Goal: Task Accomplishment & Management: Manage account settings

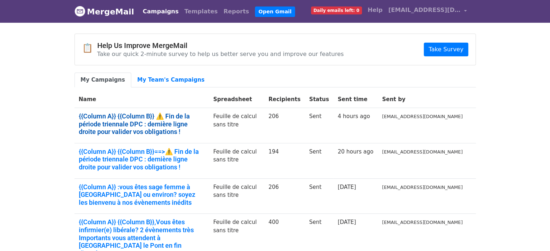
click at [127, 118] on link "{{Column A}} {{Column B}} ⚠️ Fin de la période triennale DPC : dernière ligne d…" at bounding box center [142, 125] width 126 height 24
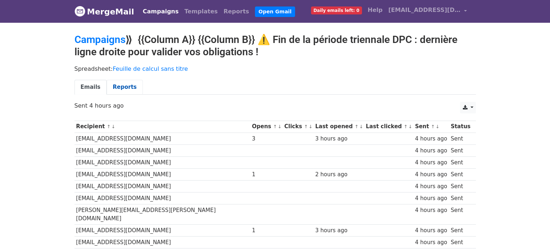
click at [119, 83] on link "Reports" at bounding box center [125, 87] width 36 height 15
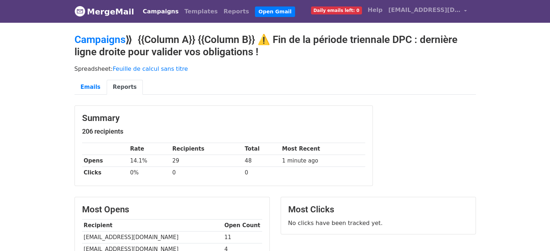
click at [155, 13] on link "Campaigns" at bounding box center [161, 11] width 42 height 14
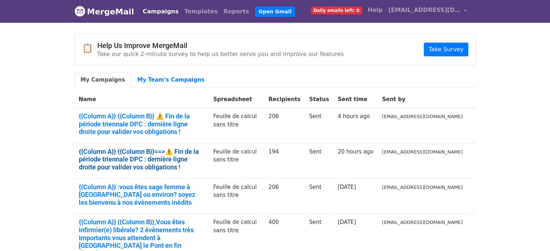
click at [132, 148] on link "{{Column A}} {{Column B}}==>⚠️ Fin de la période triennale DPC : dernière ligne…" at bounding box center [142, 160] width 126 height 24
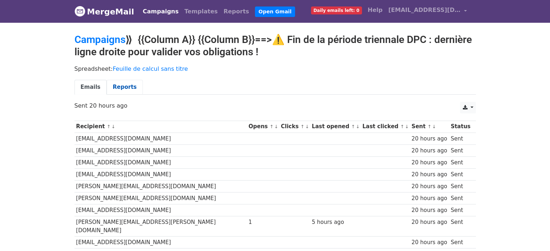
click at [114, 84] on link "Reports" at bounding box center [125, 87] width 36 height 15
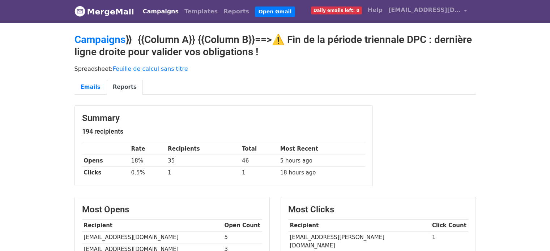
click at [46, 190] on body "MergeMail Campaigns Templates Reports Open Gmail Daily emails left: 0 Help clau…" at bounding box center [275, 246] width 550 height 492
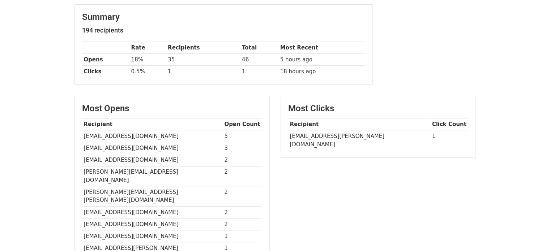
scroll to position [116, 0]
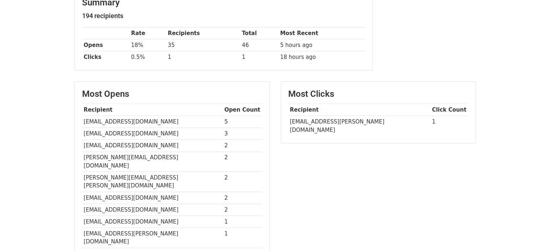
click at [339, 119] on td "fabienne.grondin@orange.fr" at bounding box center [359, 126] width 142 height 20
click at [339, 119] on td "[EMAIL_ADDRESS][PERSON_NAME][DOMAIN_NAME]" at bounding box center [359, 126] width 142 height 20
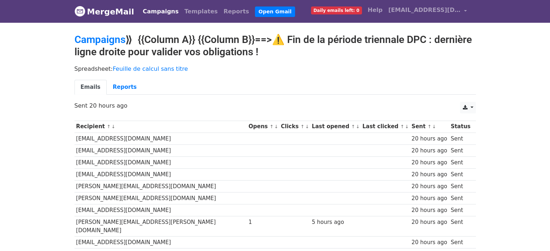
click at [168, 20] on nav "MergeMail Campaigns Templates Reports Open Gmail Daily emails left: 0 Help clau…" at bounding box center [276, 11] width 402 height 23
click at [159, 14] on link "Campaigns" at bounding box center [161, 11] width 42 height 14
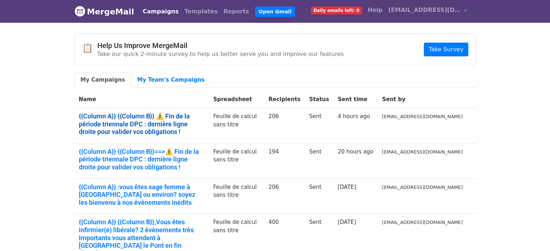
click at [190, 116] on link "{{Column A}} {{Column B}} ⚠️ Fin de la période triennale DPC : dernière ligne d…" at bounding box center [142, 125] width 126 height 24
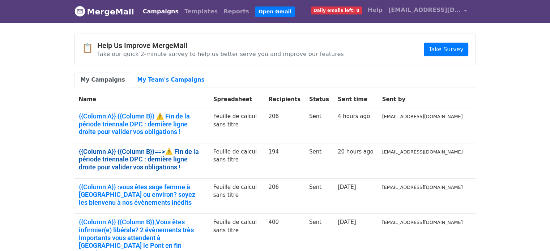
click at [141, 150] on link "{{Column A}} {{Column B}}==>⚠️ Fin de la période triennale DPC : dernière ligne…" at bounding box center [142, 160] width 126 height 24
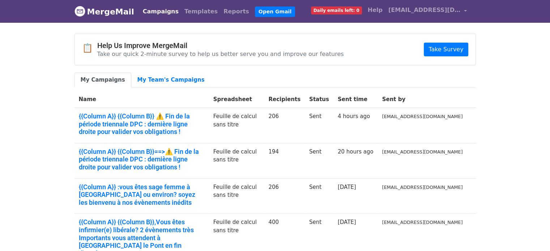
click at [157, 12] on link "Campaigns" at bounding box center [161, 11] width 42 height 14
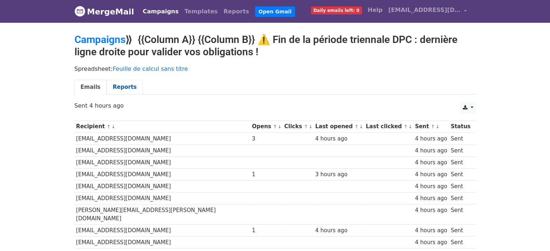
click at [112, 87] on link "Reports" at bounding box center [125, 87] width 36 height 15
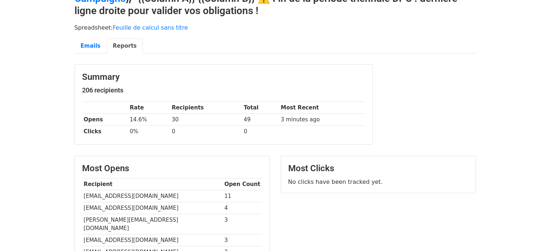
scroll to position [46, 0]
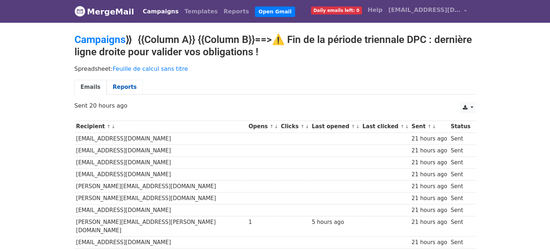
click at [113, 86] on link "Reports" at bounding box center [125, 87] width 36 height 15
